Goal: Book appointment/travel/reservation

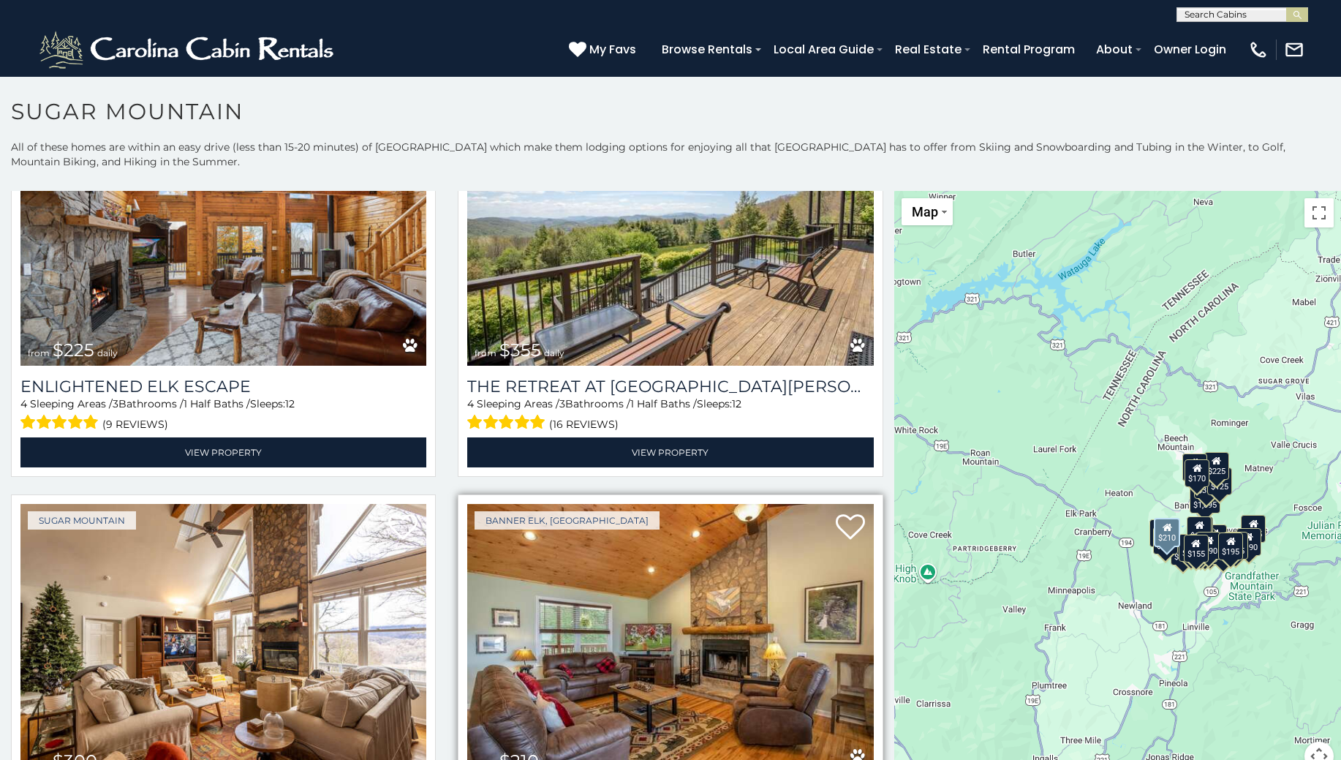
scroll to position [3436, 0]
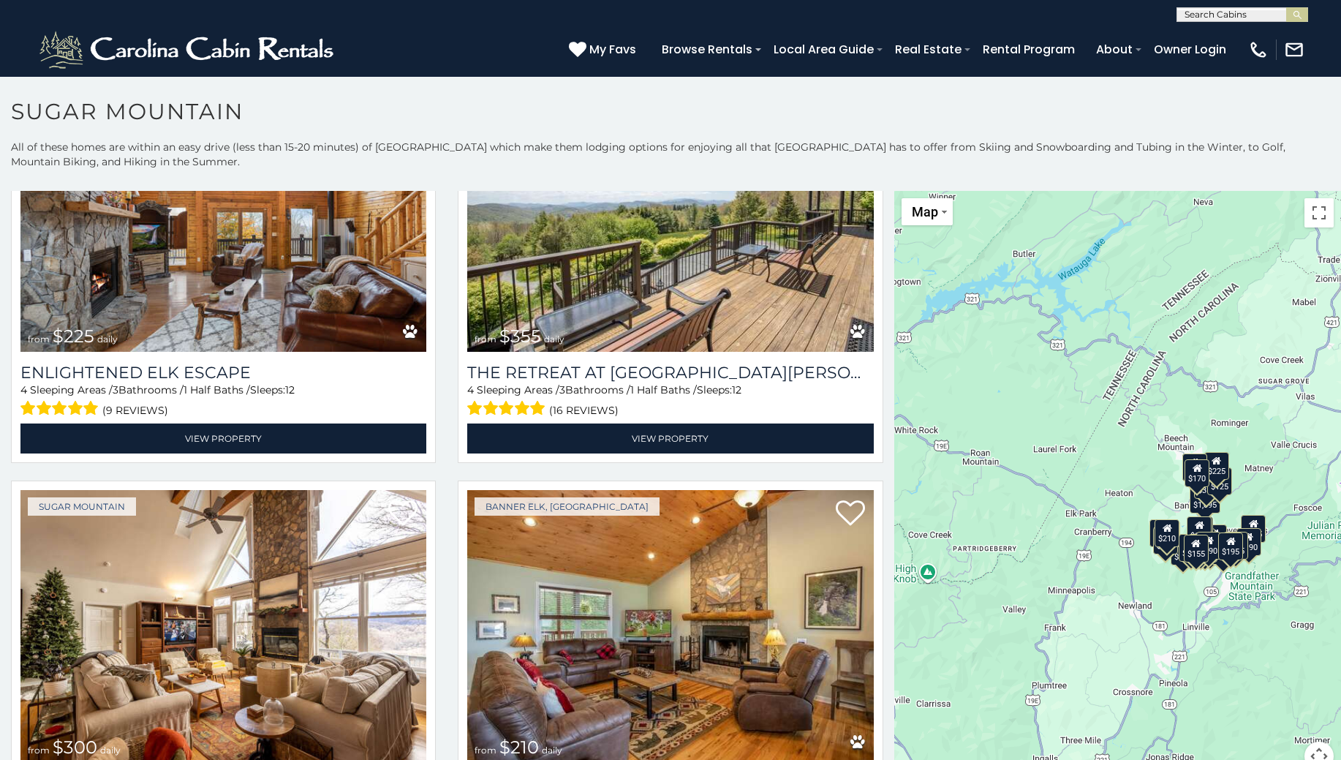
click at [1105, 438] on div "$650 $375 $350 $350 $200 $375 $195 $265 $190 $175 $290 $155 $175 $345 $1,095 $1…" at bounding box center [1117, 489] width 447 height 597
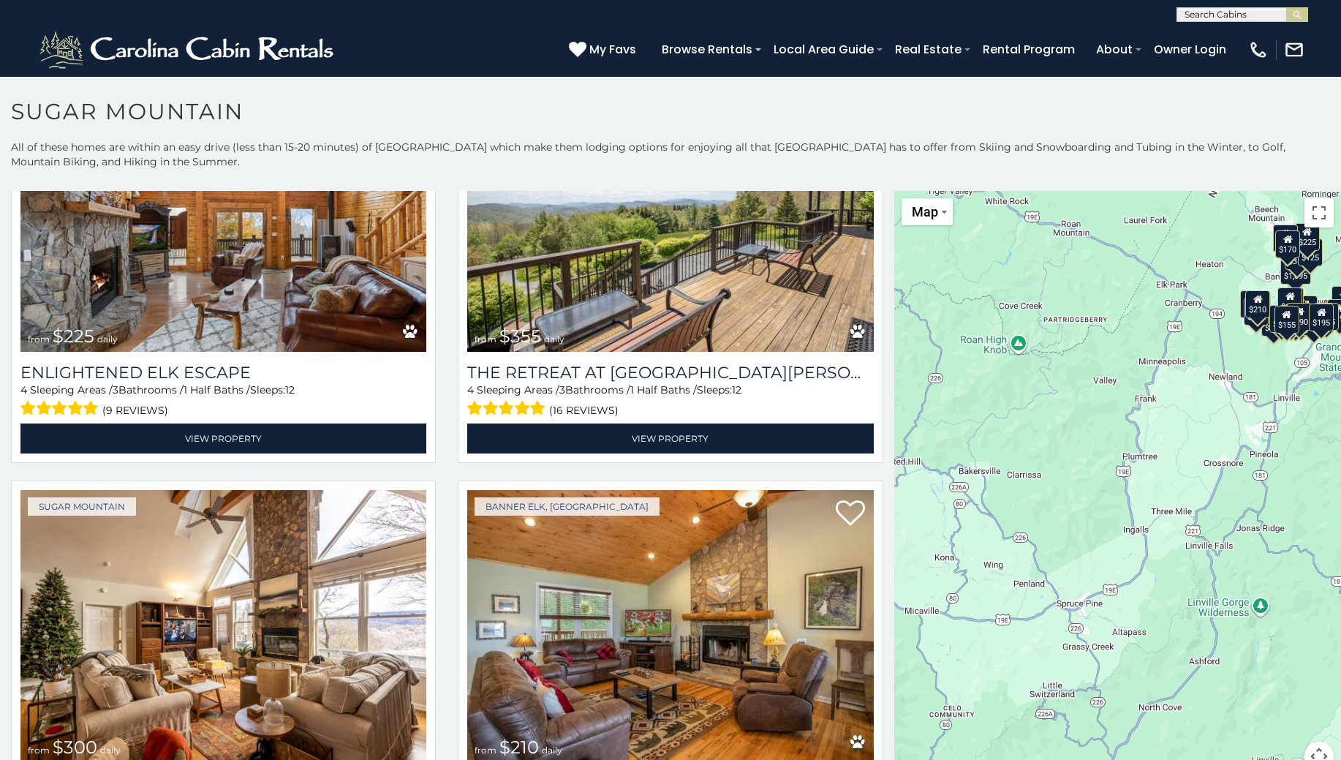
drag, startPoint x: 1056, startPoint y: 673, endPoint x: 1147, endPoint y: 442, distance: 247.5
click at [1147, 442] on div "$650 $375 $350 $350 $200 $375 $195 $265 $190 $175 $290 $155 $175 $345 $1,095 $1…" at bounding box center [1117, 489] width 447 height 597
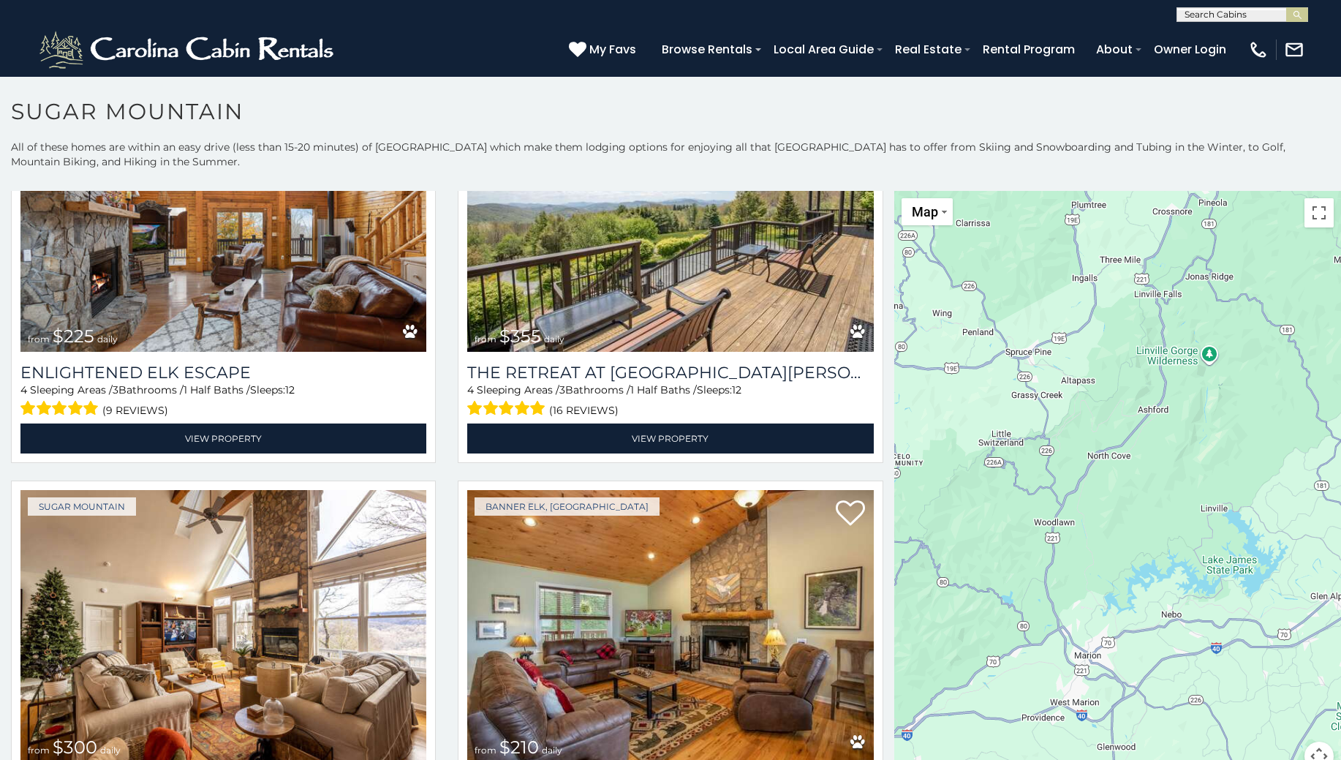
drag, startPoint x: 1031, startPoint y: 604, endPoint x: 980, endPoint y: 350, distance: 258.8
click at [980, 350] on div "$650 $375 $350 $350 $200 $375 $195 $265 $190 $175 $290 $155 $175 $345 $1,095 $1…" at bounding box center [1117, 489] width 447 height 597
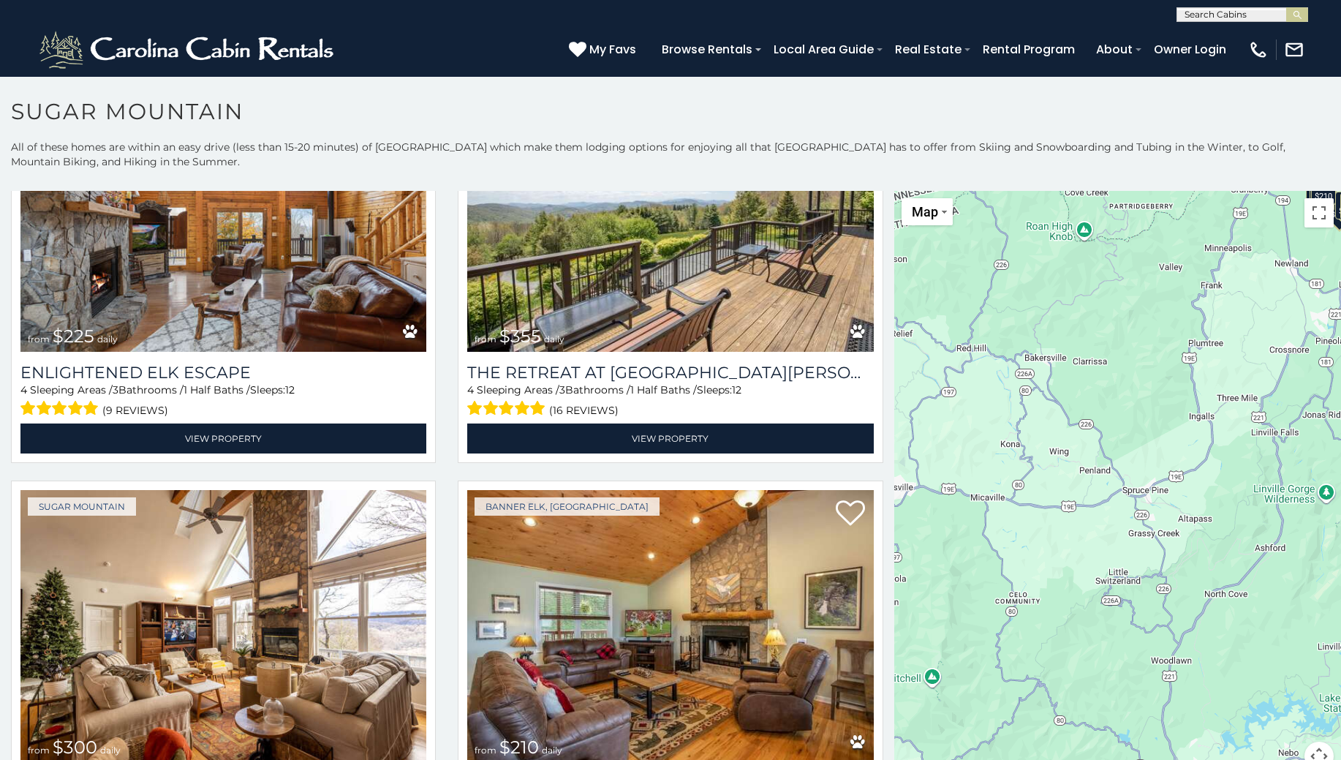
drag, startPoint x: 1050, startPoint y: 559, endPoint x: 1122, endPoint y: 746, distance: 200.0
click at [1122, 748] on div "$650 $375 $350 $350 $200 $375 $195 $265 $190 $175 $290 $155 $175 $345 $1,095 $1…" at bounding box center [1117, 489] width 447 height 597
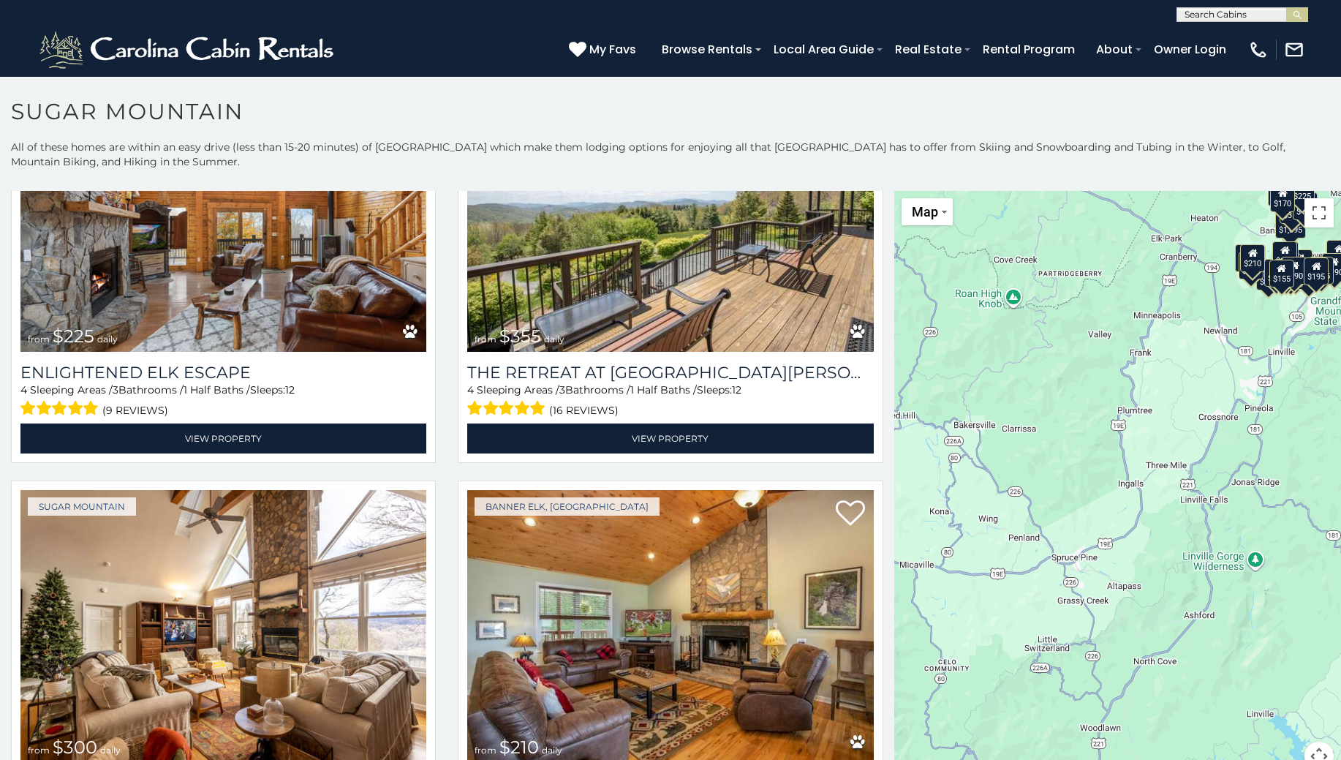
drag, startPoint x: 1208, startPoint y: 499, endPoint x: 1135, endPoint y: 731, distance: 242.8
click at [1138, 721] on div "$650 $375 $350 $350 $200 $375 $195 $265 $190 $175 $290 $155 $175 $345 $1,095 $1…" at bounding box center [1117, 489] width 447 height 597
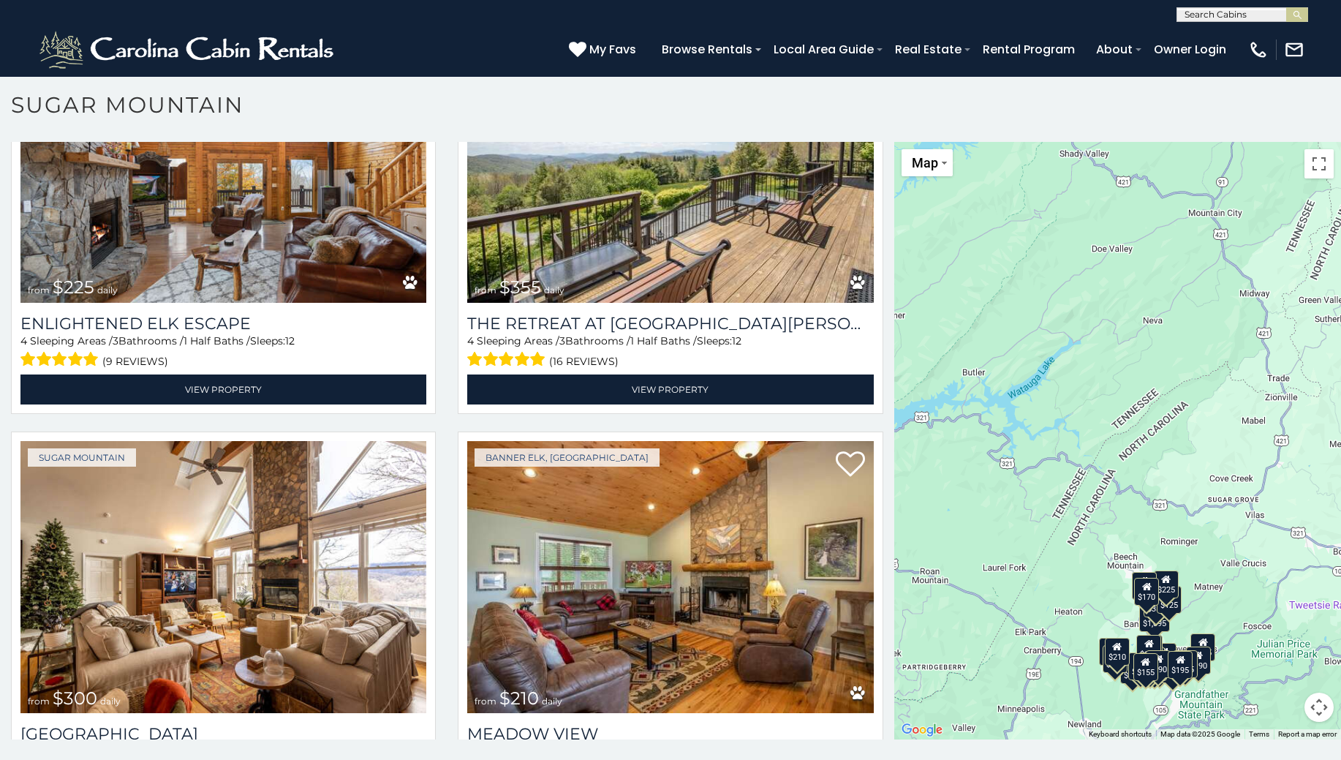
scroll to position [8, 0]
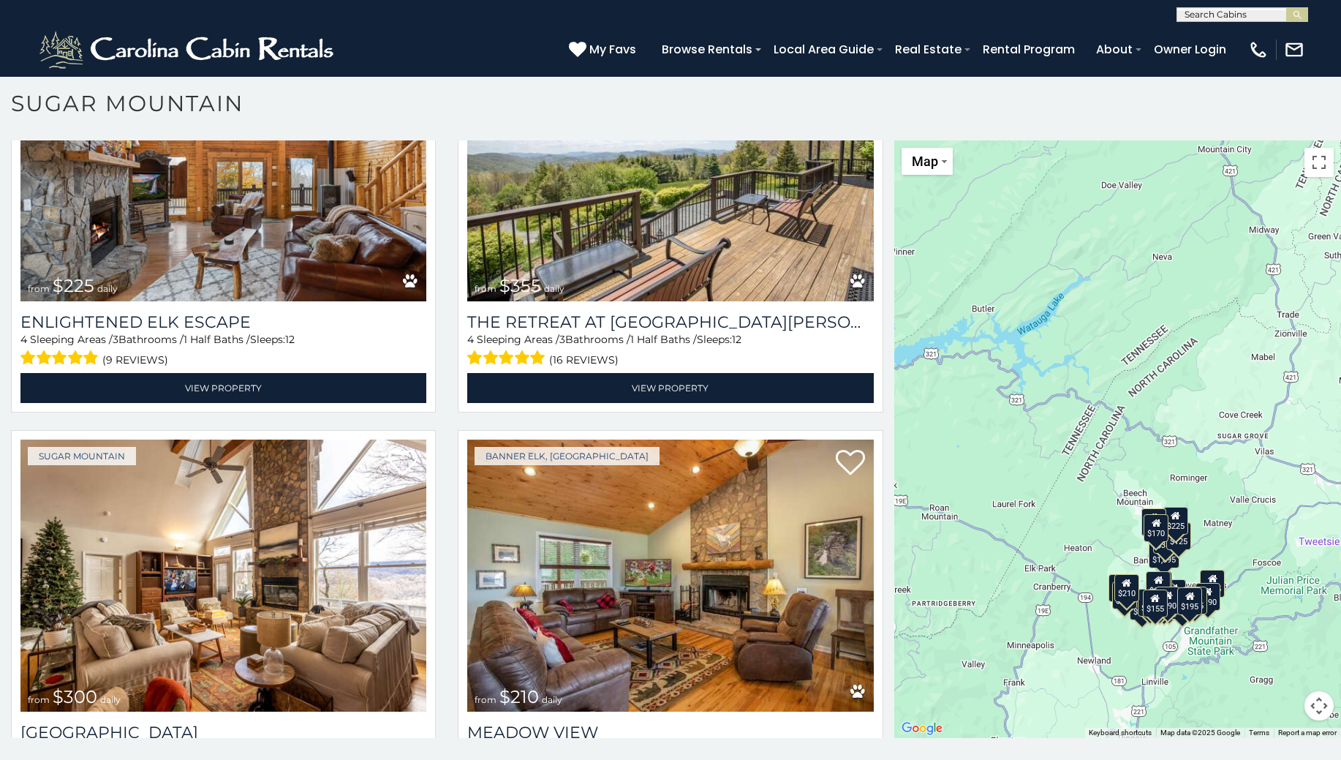
drag, startPoint x: 1143, startPoint y: 518, endPoint x: 1151, endPoint y: 454, distance: 64.9
click at [1151, 454] on div "$650 $375 $350 $350 $200 $375 $195 $265 $190 $175 $290 $155 $175 $345 $1,095 $1…" at bounding box center [1117, 438] width 447 height 597
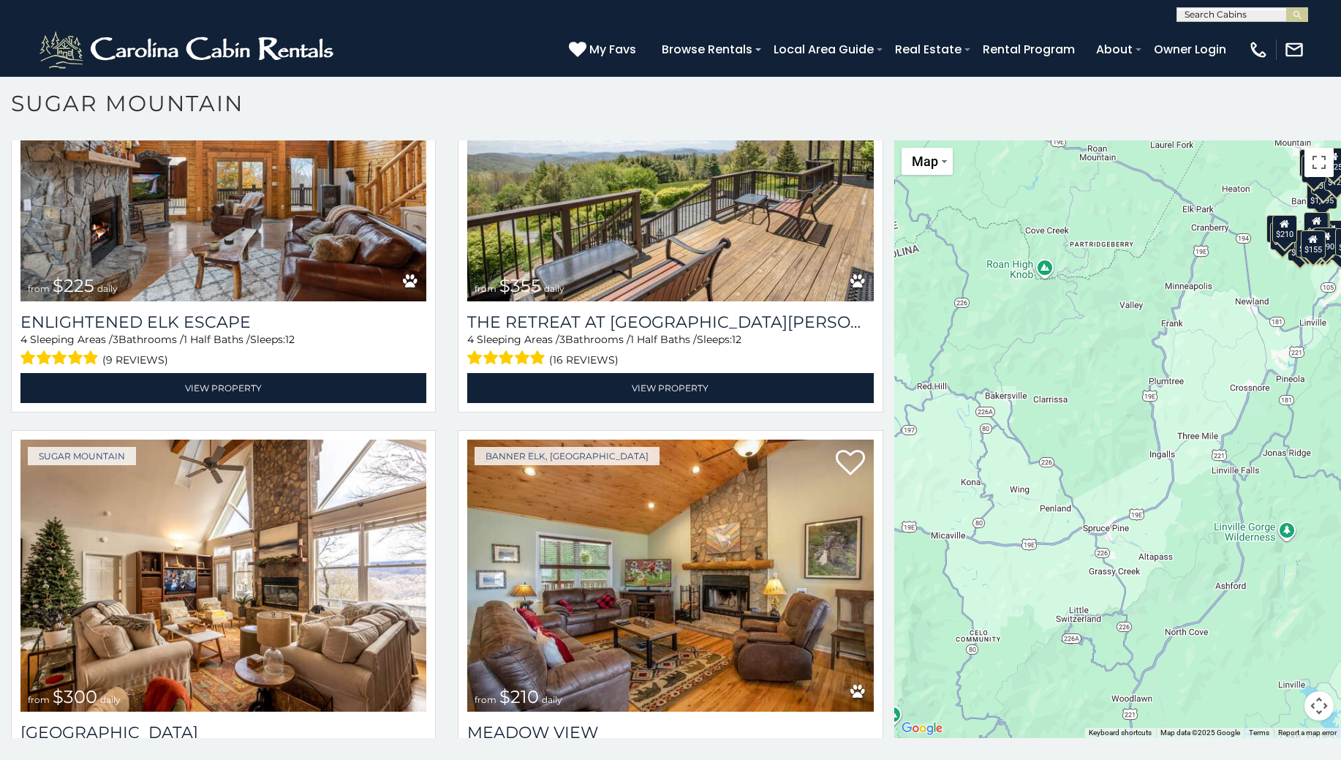
drag, startPoint x: 1067, startPoint y: 513, endPoint x: 1225, endPoint y: 157, distance: 389.5
click at [1225, 157] on div "$650 $375 $350 $350 $200 $375 $195 $265 $190 $175 $290 $155 $175 $345 $1,095 $1…" at bounding box center [1117, 438] width 447 height 597
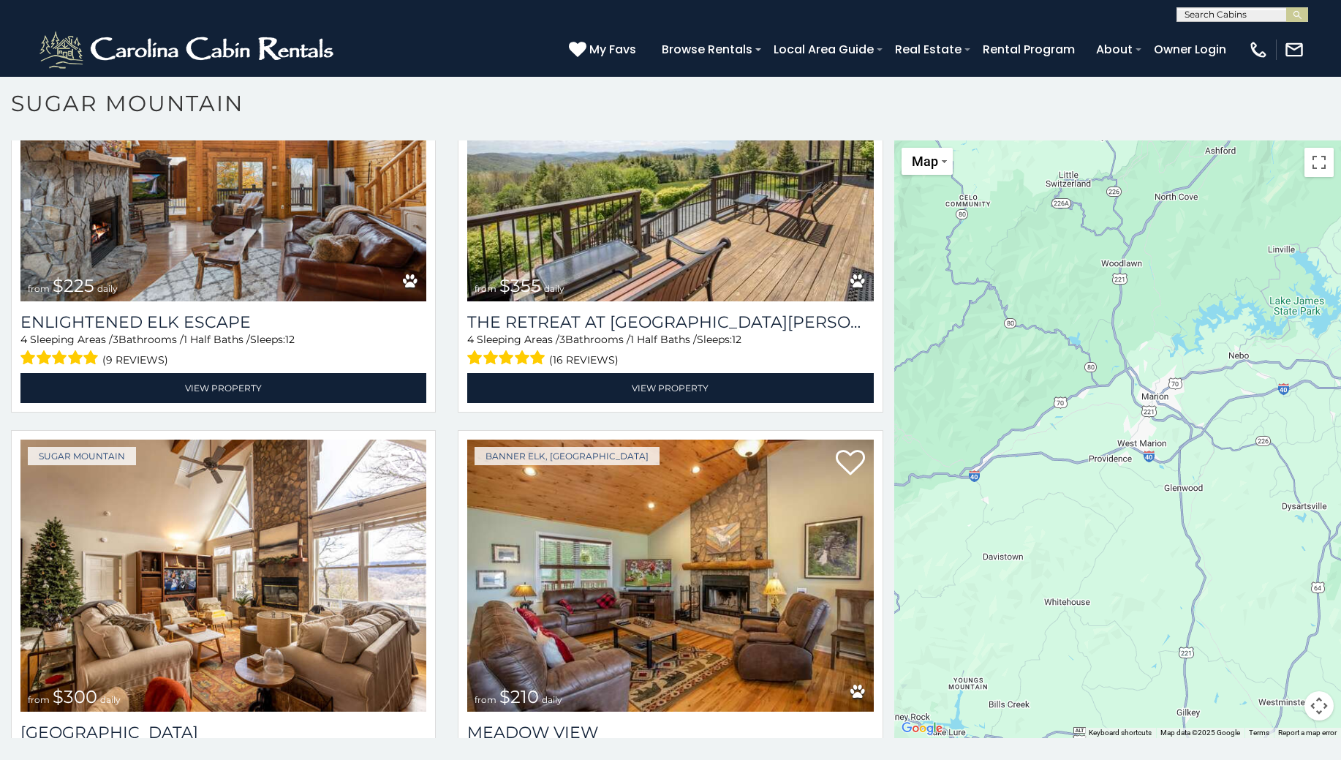
drag, startPoint x: 1146, startPoint y: 616, endPoint x: 1138, endPoint y: 172, distance: 444.6
click at [1138, 172] on div "$650 $375 $350 $350 $200 $375 $195 $265 $190 $175 $290 $155 $175 $345 $1,095 $1…" at bounding box center [1117, 438] width 447 height 597
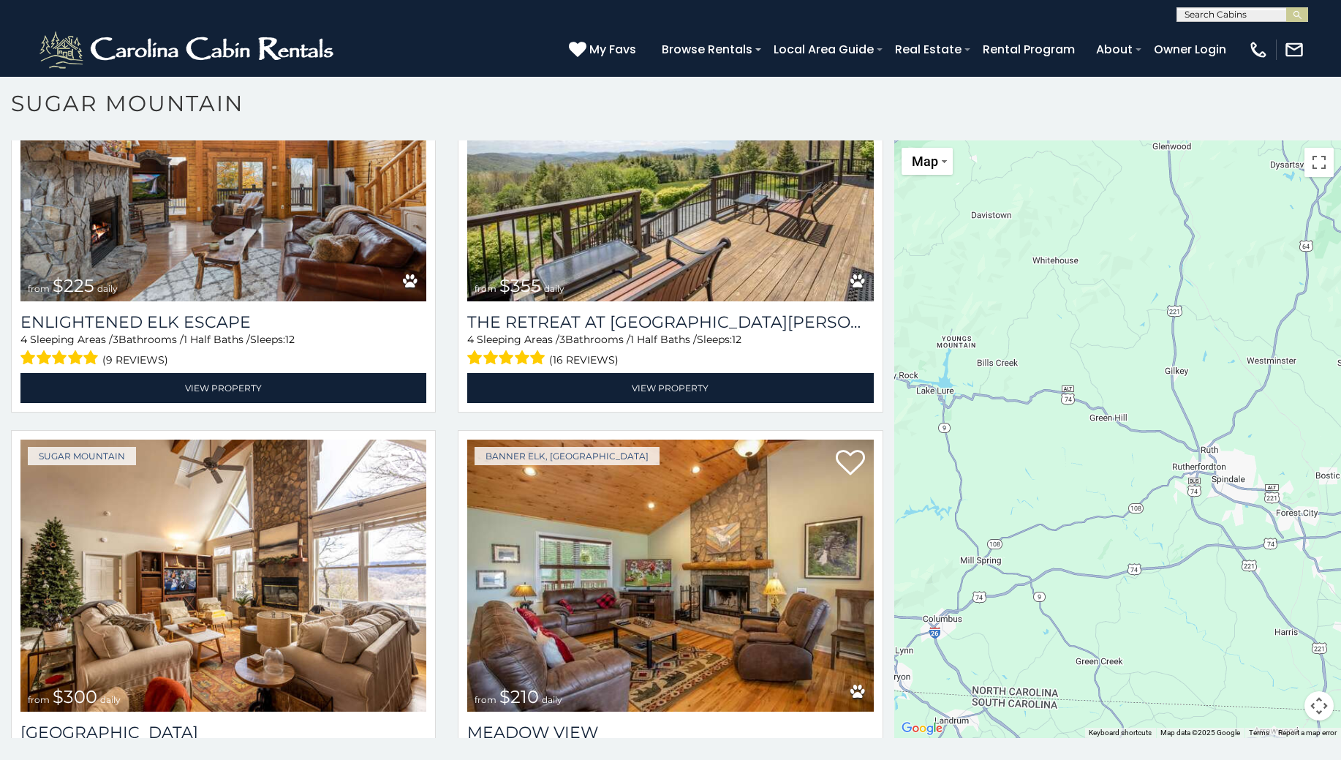
drag, startPoint x: 1100, startPoint y: 519, endPoint x: 1065, endPoint y: 255, distance: 266.1
click at [1065, 255] on div "$650 $375 $350 $350 $200 $375 $195 $265 $190 $175 $290 $155 $175 $345 $1,095 $1…" at bounding box center [1117, 438] width 447 height 597
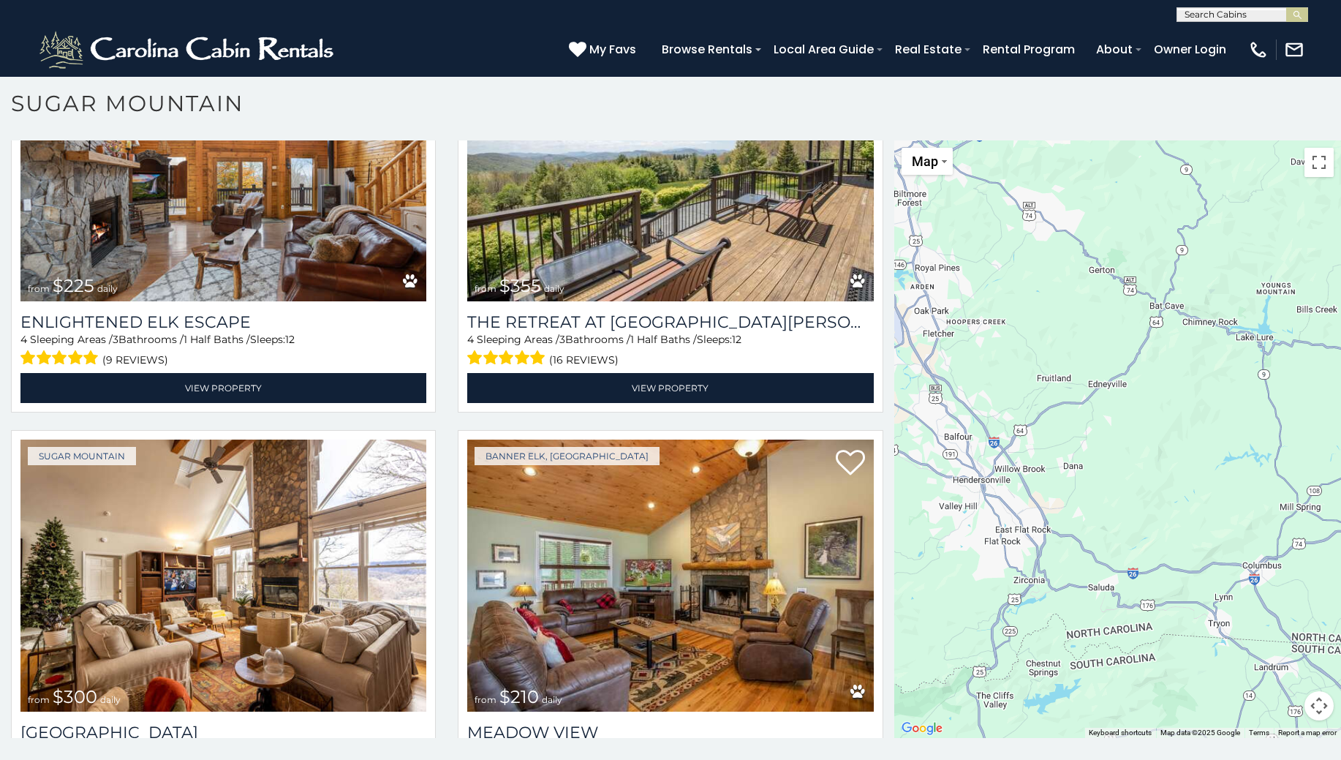
drag, startPoint x: 1047, startPoint y: 613, endPoint x: 1368, endPoint y: 556, distance: 326.0
click at [1340, 556] on html "**********" at bounding box center [670, 376] width 1341 height 768
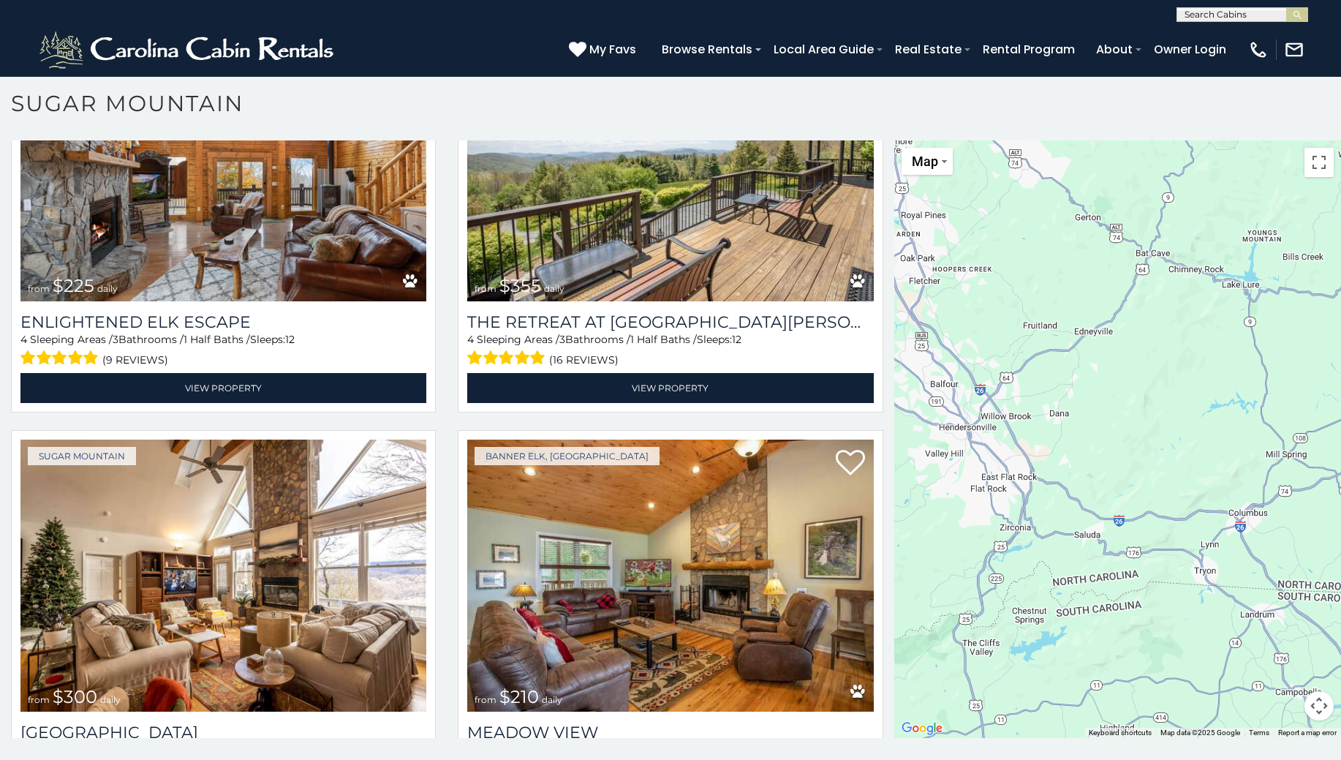
drag, startPoint x: 1226, startPoint y: 598, endPoint x: 1214, endPoint y: 521, distance: 77.7
click at [1214, 521] on div "$650 $375 $350 $350 $200 $375 $195 $265 $190 $175 $290 $155 $175 $345 $1,095 $1…" at bounding box center [1117, 438] width 447 height 597
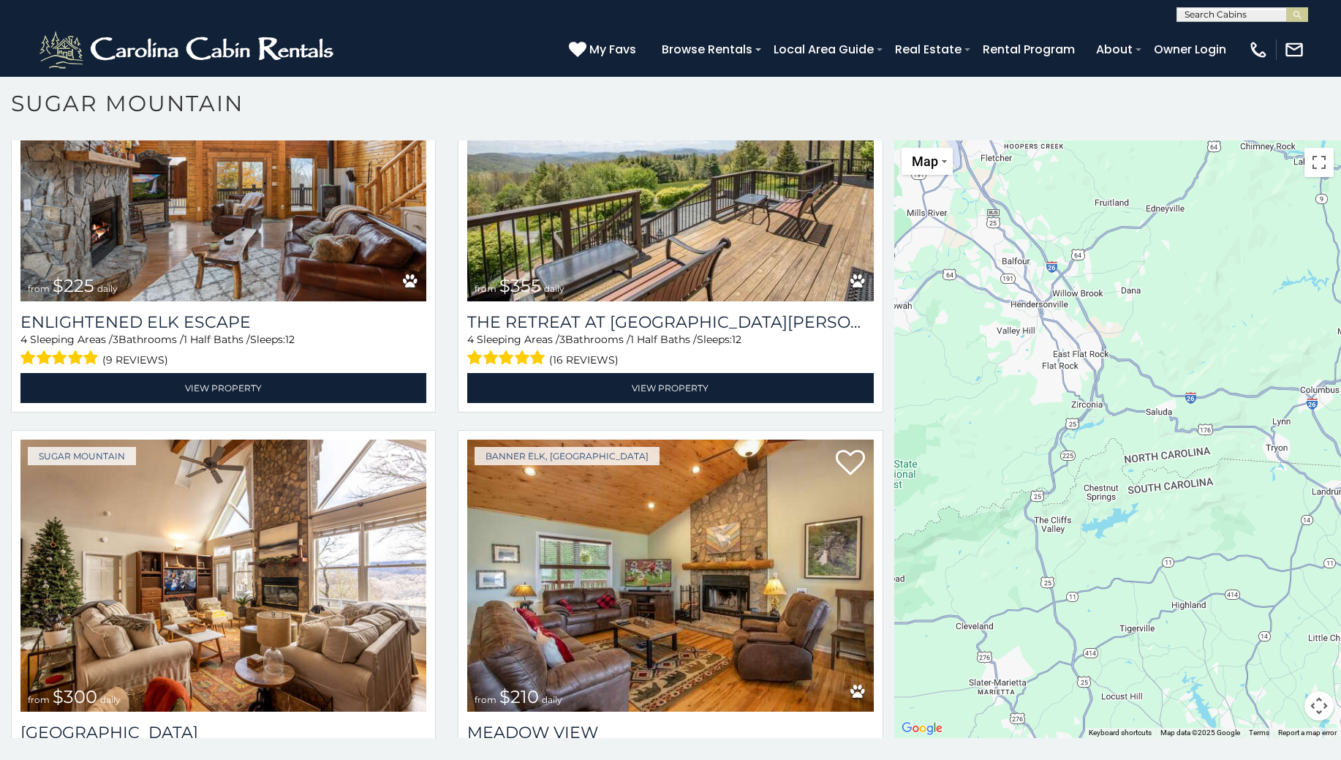
drag, startPoint x: 1131, startPoint y: 570, endPoint x: 1178, endPoint y: 545, distance: 53.0
click at [1178, 545] on div "$650 $375 $350 $350 $200 $375 $195 $265 $190 $175 $290 $155 $175 $345 $1,095 $1…" at bounding box center [1117, 438] width 447 height 597
drag, startPoint x: 1116, startPoint y: 552, endPoint x: 1192, endPoint y: 518, distance: 83.1
click at [1190, 519] on div "$650 $375 $350 $350 $200 $375 $195 $265 $190 $175 $290 $155 $175 $345 $1,095 $1…" at bounding box center [1117, 438] width 447 height 597
